Goal: Task Accomplishment & Management: Manage account settings

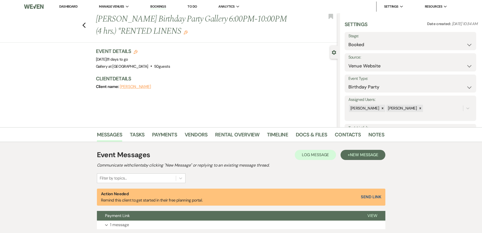
select select "5"
select select "4"
click at [66, 7] on link "Dashboard" at bounding box center [68, 6] width 18 height 4
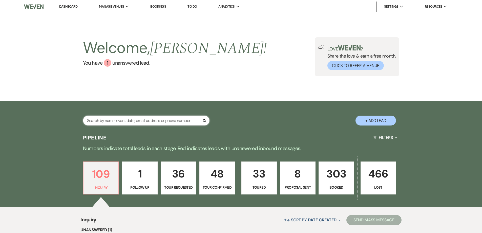
click at [154, 120] on input "text" at bounding box center [146, 120] width 127 height 10
type input "[PERSON_NAME]"
select select "6"
select select "8"
select select "10"
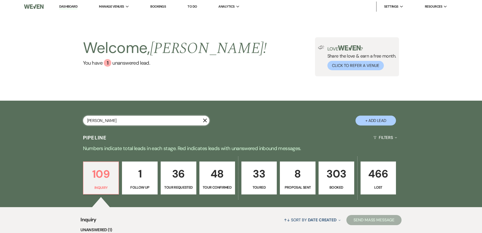
select select "8"
select select "5"
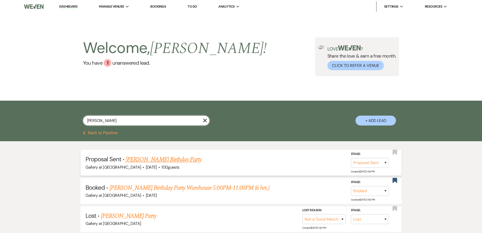
type input "[PERSON_NAME]"
click at [149, 157] on link "[PERSON_NAME] Birthday Party" at bounding box center [164, 159] width 76 height 9
select select "6"
select select "5"
select select "4"
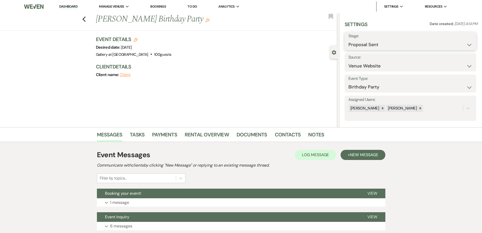
click at [368, 46] on select "Inquiry Follow Up Tour Requested Tour Confirmed Toured Proposal Sent Booked Lost" at bounding box center [411, 45] width 124 height 10
drag, startPoint x: 304, startPoint y: 56, endPoint x: 317, endPoint y: 29, distance: 29.9
click at [304, 56] on div "Event Details Edit Desired date: [DATE] Venue: Gallery at [GEOGRAPHIC_DATA] . 1…" at bounding box center [214, 47] width 237 height 22
click at [328, 15] on div "Previous [PERSON_NAME] Birthday Party Edit Bookmark" at bounding box center [167, 21] width 340 height 17
click at [331, 17] on use "button" at bounding box center [331, 16] width 5 height 5
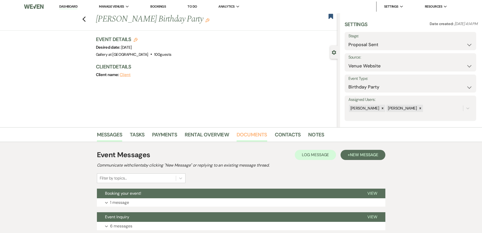
click at [254, 137] on link "Documents" at bounding box center [252, 135] width 31 height 11
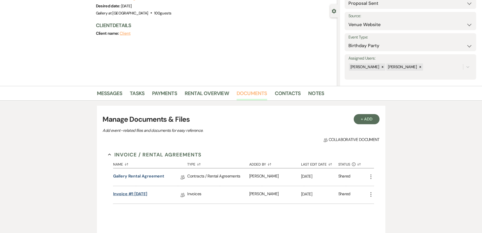
scroll to position [51, 0]
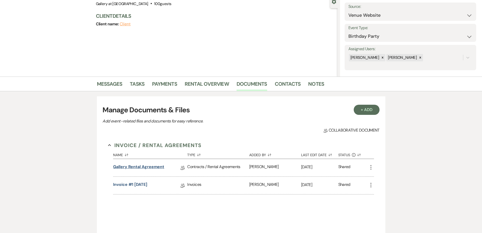
click at [148, 164] on link "Gallery Rental Agreement" at bounding box center [138, 168] width 51 height 8
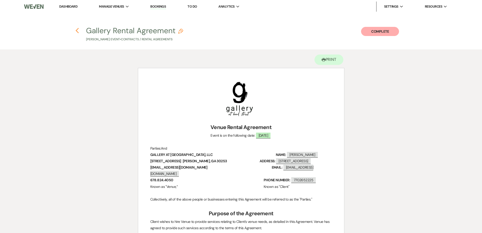
click at [76, 30] on use "button" at bounding box center [77, 31] width 3 height 6
select select "6"
select select "5"
select select "4"
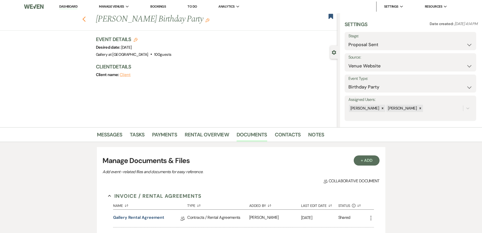
click at [85, 21] on icon "Previous" at bounding box center [84, 19] width 4 height 6
select select "6"
select select "8"
select select "10"
select select "8"
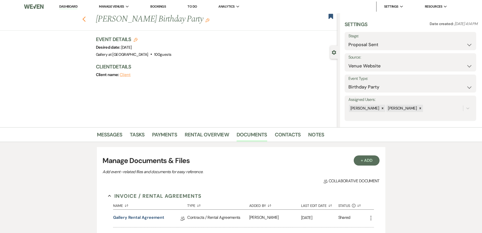
select select "5"
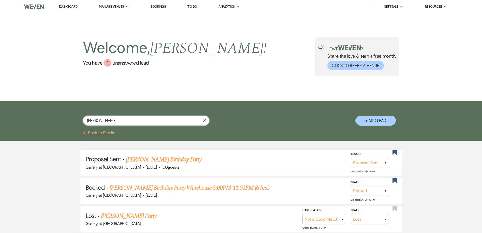
drag, startPoint x: 123, startPoint y: 121, endPoint x: 72, endPoint y: 122, distance: 50.4
click at [72, 122] on div "[PERSON_NAME] + Add Lead" at bounding box center [241, 116] width 365 height 27
type input "[PERSON_NAME]"
select select "4"
select select "6"
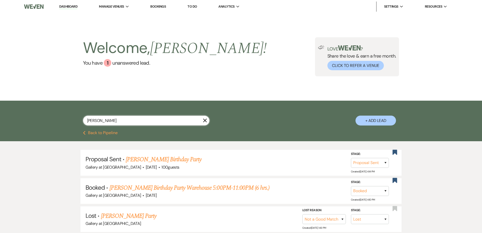
select select "5"
select select "2"
select select "8"
select select "4"
select select "8"
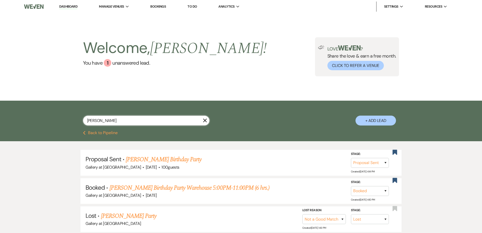
select select "8"
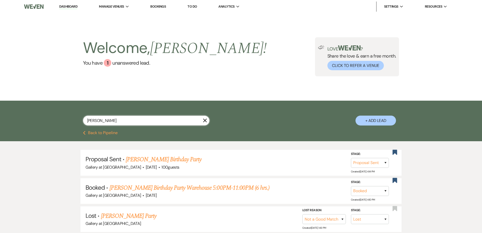
select select "8"
select select "5"
select select "8"
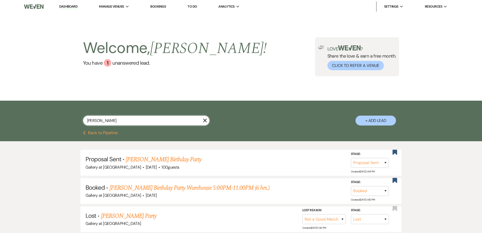
select select "8"
select select "6"
select select "8"
select select "4"
select select "8"
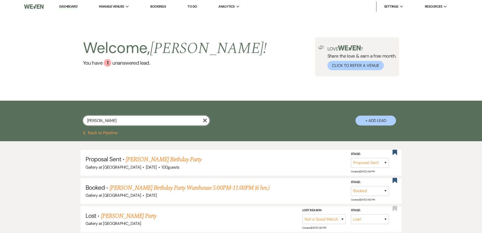
select select "4"
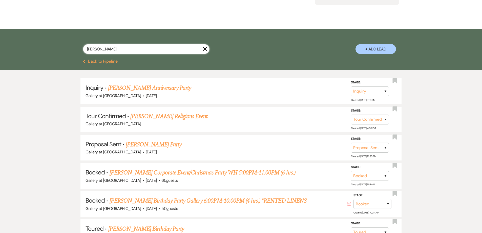
scroll to position [76, 0]
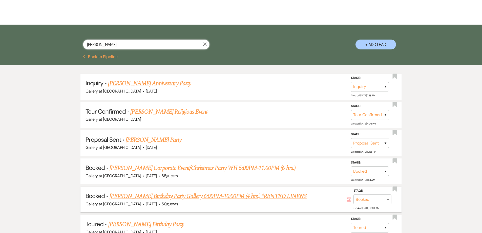
type input "[PERSON_NAME]"
click at [183, 199] on link "[PERSON_NAME] Birthday Party Gallery 6:00PM-10:00PM (4 hrs.) *RENTED LINENS" at bounding box center [208, 195] width 197 height 9
select select "5"
select select "4"
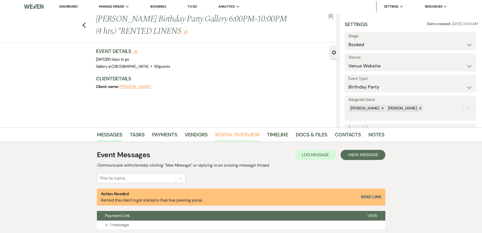
click at [231, 137] on link "Rental Overview" at bounding box center [237, 135] width 44 height 11
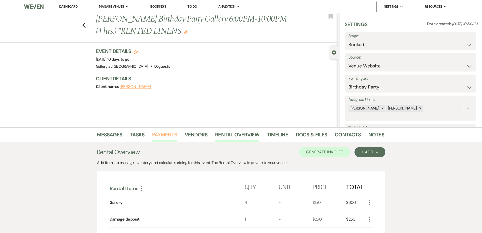
click at [171, 136] on link "Payments" at bounding box center [164, 135] width 25 height 11
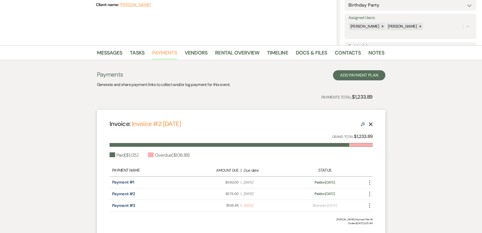
scroll to position [121, 0]
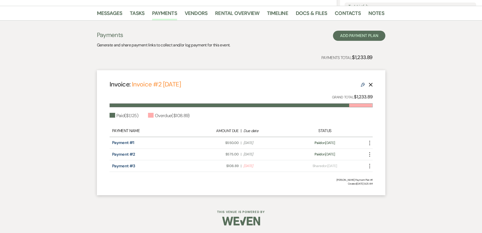
click at [368, 165] on icon "More" at bounding box center [370, 166] width 6 height 6
click at [377, 192] on button "Check [PERSON_NAME] [PERSON_NAME] as Paid" at bounding box center [392, 193] width 51 height 9
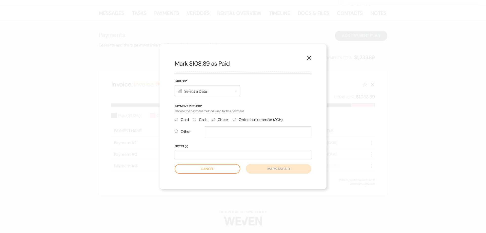
click at [193, 92] on div "Calendar Select a Date Expand" at bounding box center [207, 90] width 65 height 11
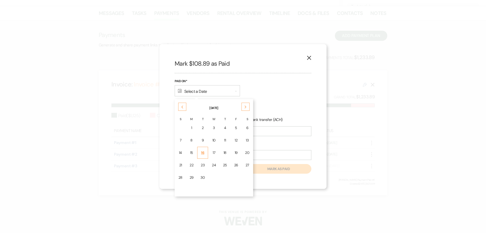
click at [204, 152] on div "16" at bounding box center [203, 152] width 4 height 5
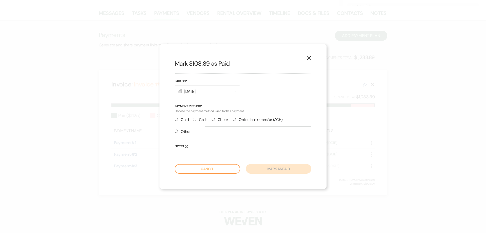
click at [177, 119] on input "Card" at bounding box center [176, 118] width 3 height 3
radio input "true"
click at [274, 171] on button "Mark as paid" at bounding box center [279, 169] width 66 height 10
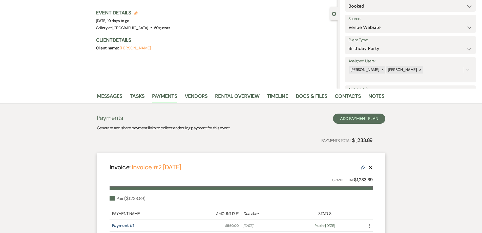
scroll to position [0, 0]
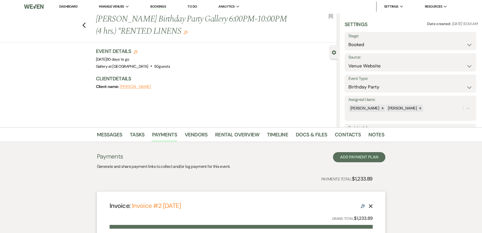
click at [63, 7] on link "Dashboard" at bounding box center [68, 6] width 18 height 4
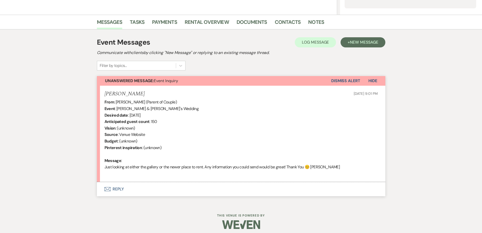
click at [223, 193] on button "Envelope Reply" at bounding box center [241, 189] width 289 height 14
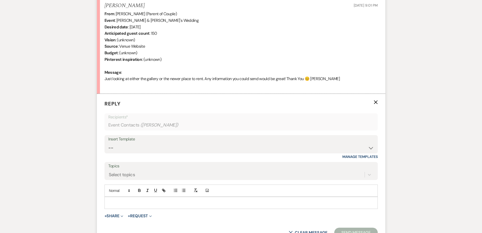
scroll to position [214, 0]
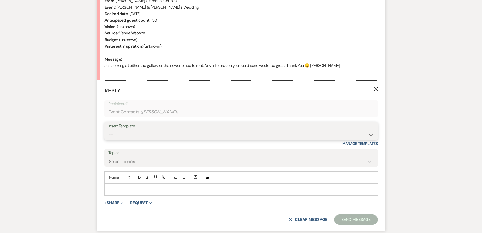
click at [175, 135] on select "-- Initial Inquiry Response-DATE IS AVAILABLE Initial Inquiry Response-DATE NOT…" at bounding box center [241, 135] width 266 height 10
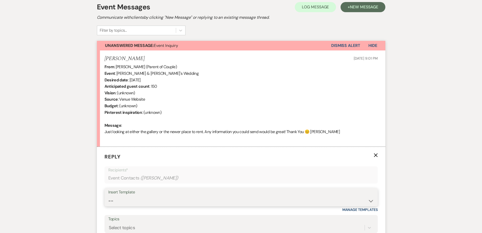
scroll to position [138, 0]
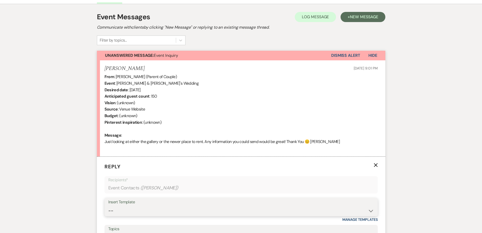
click at [193, 211] on select "-- Initial Inquiry Response-DATE IS AVAILABLE Initial Inquiry Response-DATE NOT…" at bounding box center [241, 211] width 266 height 10
select select "2560"
click at [108, 206] on select "-- Initial Inquiry Response-DATE IS AVAILABLE Initial Inquiry Response-DATE NOT…" at bounding box center [241, 211] width 266 height 10
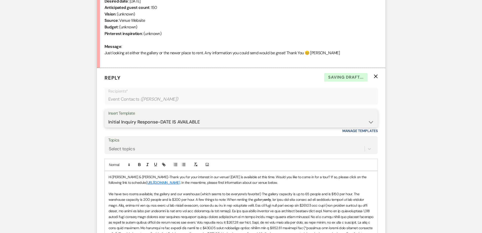
scroll to position [239, 0]
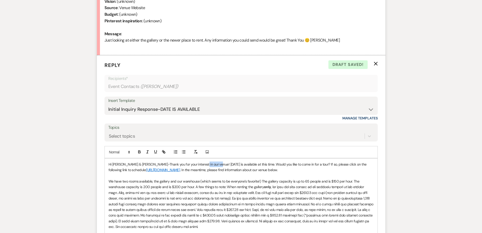
drag, startPoint x: 212, startPoint y: 164, endPoint x: 195, endPoint y: 162, distance: 17.5
click at [195, 162] on p "Hi Justin & Kylie-Thank you for your interest in our venue! 04/10/2026 is avail…" at bounding box center [241, 166] width 265 height 11
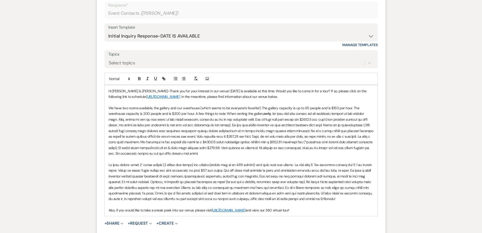
scroll to position [315, 0]
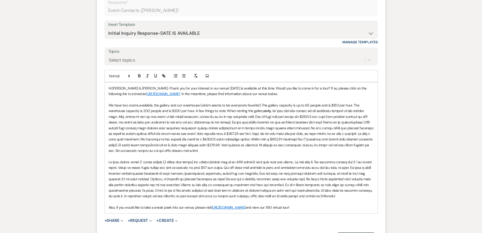
click at [216, 151] on p "We have two rooms available, the gallery and our warehouse (which seems to be e…" at bounding box center [241, 127] width 265 height 51
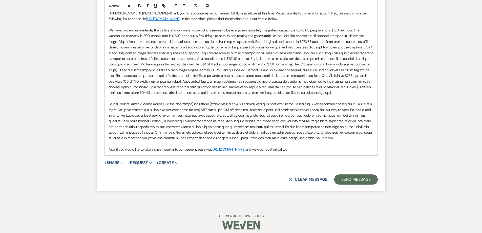
scroll to position [391, 0]
click at [367, 177] on button "Send Message" at bounding box center [355, 178] width 43 height 10
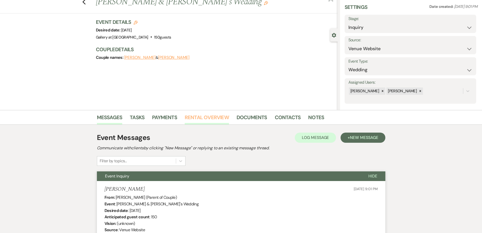
scroll to position [0, 0]
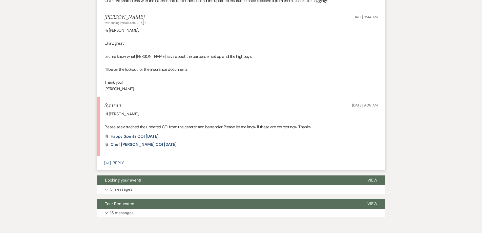
scroll to position [1673, 0]
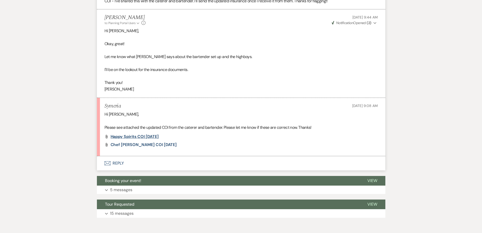
click at [124, 134] on span "Happy Spirits COI [DATE]" at bounding box center [135, 136] width 48 height 5
click at [132, 140] on li "Symeria [DATE] 9:08 AM Hi [PERSON_NAME], Please see attached the updated COI fr…" at bounding box center [241, 127] width 289 height 58
click at [133, 142] on span "Chef Carla Alexander COI 9.17.25" at bounding box center [144, 144] width 66 height 5
click at [210, 156] on button "Envelope Reply" at bounding box center [241, 163] width 289 height 14
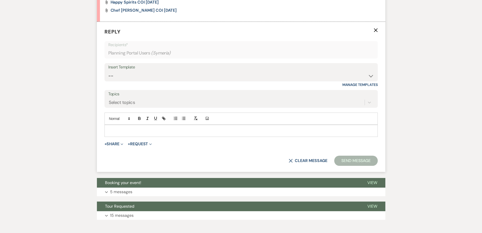
scroll to position [1825, 0]
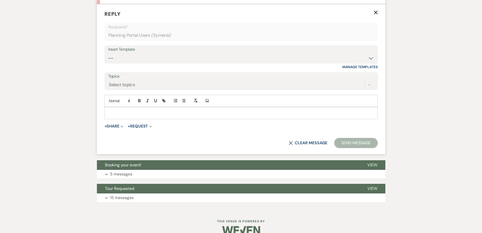
click at [168, 113] on form "Reply X Recipients* Planning Portal Users ( Symeria ) Insert Template -- Initia…" at bounding box center [241, 79] width 289 height 150
click at [170, 110] on p at bounding box center [241, 113] width 265 height 6
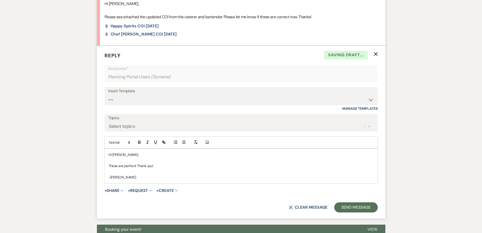
scroll to position [1775, 0]
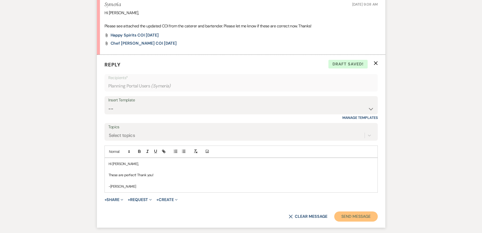
click at [369, 211] on button "Send Message" at bounding box center [355, 216] width 43 height 10
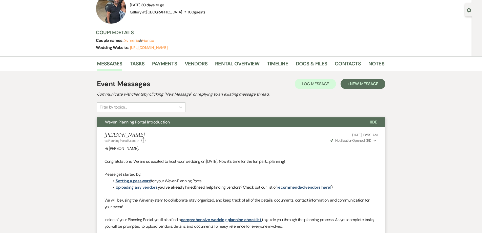
scroll to position [0, 0]
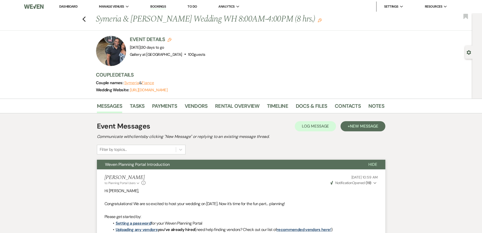
click at [75, 7] on link "Dashboard" at bounding box center [68, 6] width 18 height 4
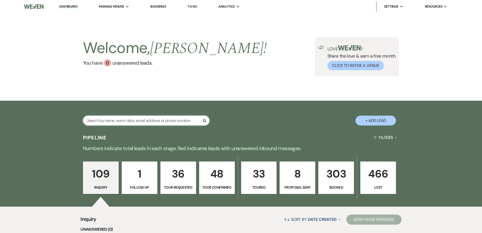
click at [140, 119] on input "text" at bounding box center [146, 120] width 127 height 10
type input "carla thomas"
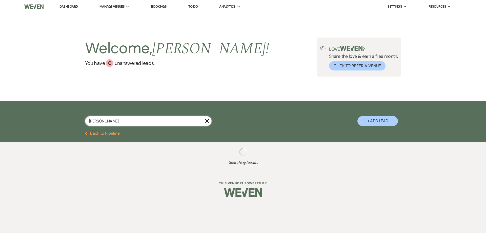
select select "6"
select select "8"
select select "10"
select select "8"
select select "5"
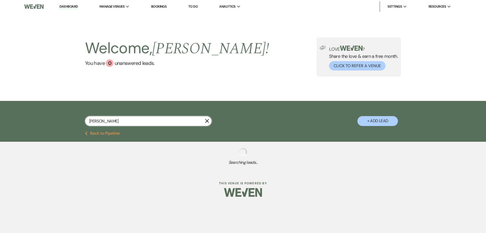
select select "8"
select select "5"
select select "4"
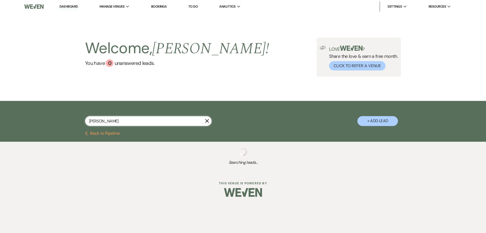
select select "8"
select select "5"
select select "8"
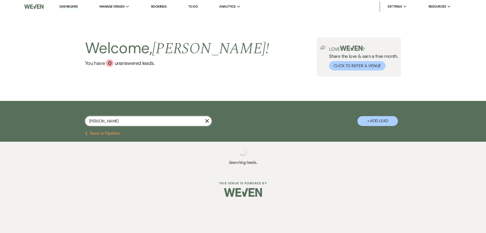
select select "5"
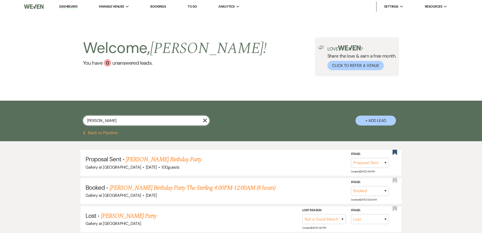
type input "carla thomas"
